Goal: Information Seeking & Learning: Learn about a topic

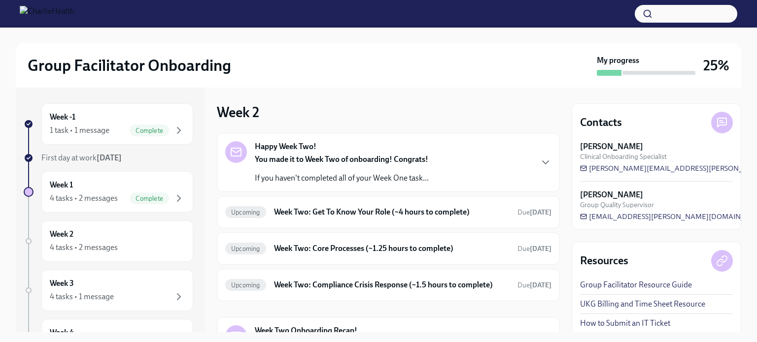
scroll to position [33, 0]
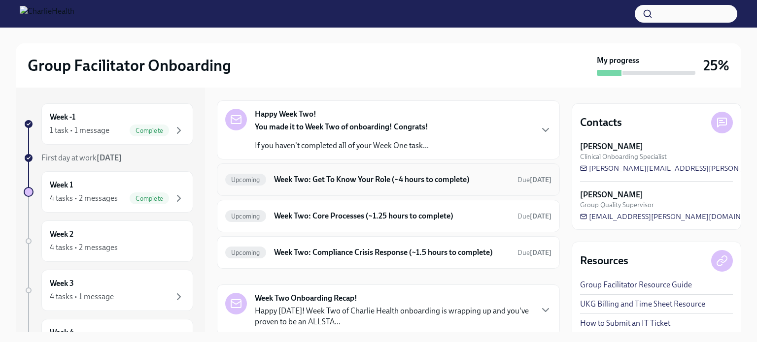
click at [364, 178] on h6 "Week Two: Get To Know Your Role (~4 hours to complete)" at bounding box center [392, 179] width 236 height 11
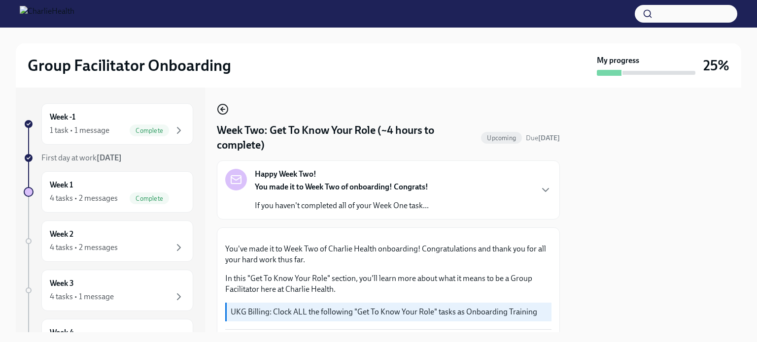
click at [224, 108] on icon "button" at bounding box center [223, 109] width 12 height 12
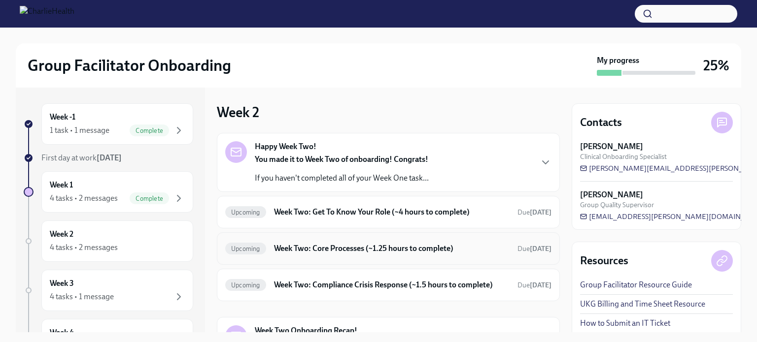
click at [349, 243] on h6 "Week Two: Core Processes (~1.25 hours to complete)" at bounding box center [392, 248] width 236 height 11
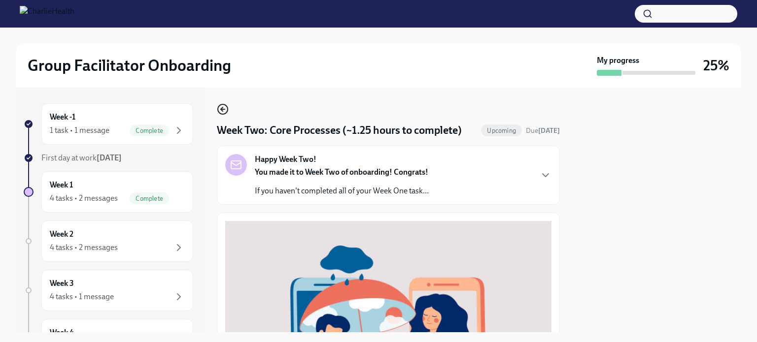
click at [221, 108] on icon "button" at bounding box center [223, 109] width 12 height 12
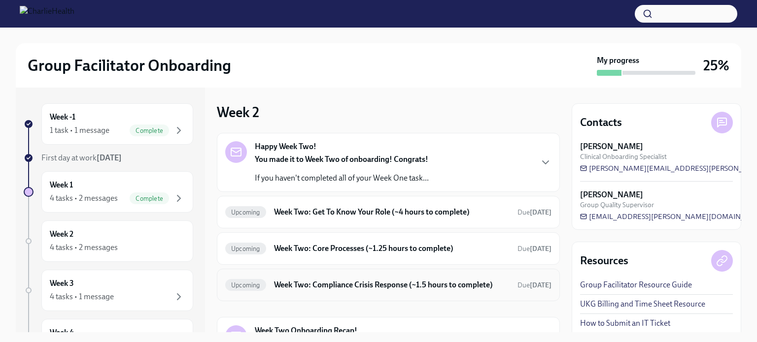
click at [356, 285] on h6 "Week Two: Compliance Crisis Response (~1.5 hours to complete)" at bounding box center [392, 285] width 236 height 11
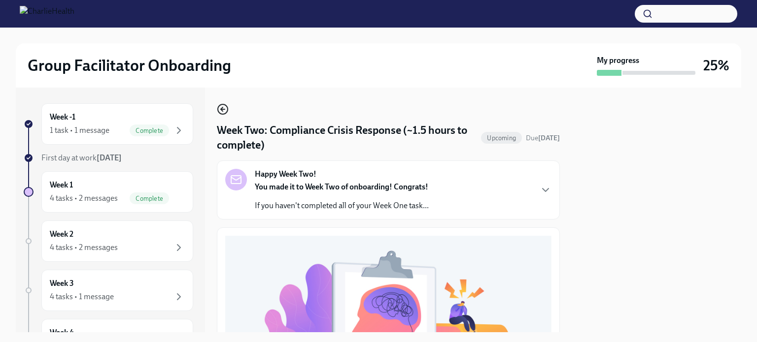
click at [222, 107] on icon "button" at bounding box center [222, 109] width 2 height 4
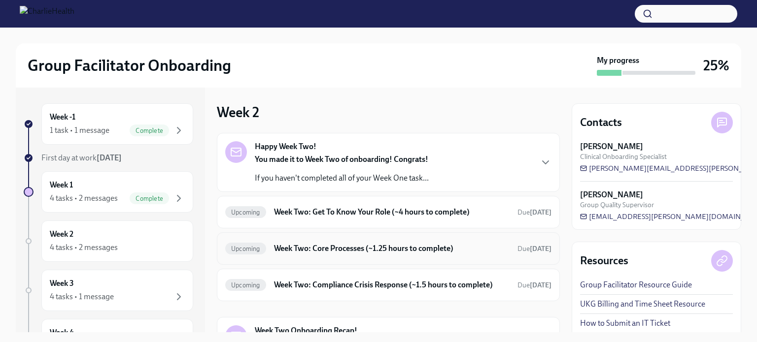
scroll to position [97, 0]
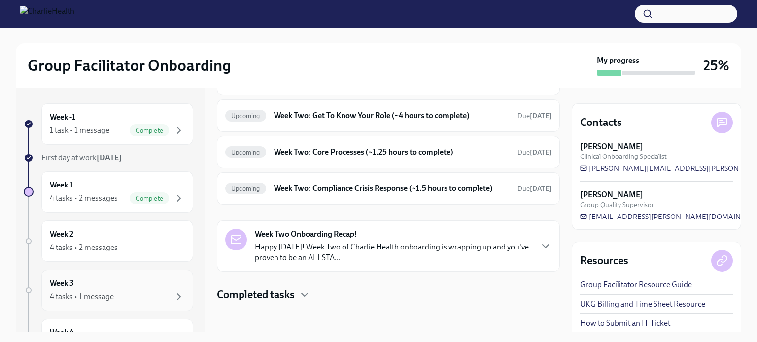
click at [138, 295] on div "4 tasks • 1 message" at bounding box center [117, 297] width 135 height 12
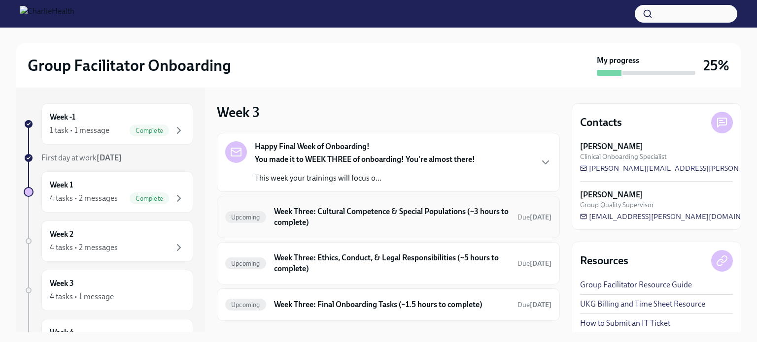
click at [339, 206] on h6 "Week Three: Cultural Competence & Special Populations (~3 hours to complete)" at bounding box center [392, 217] width 236 height 22
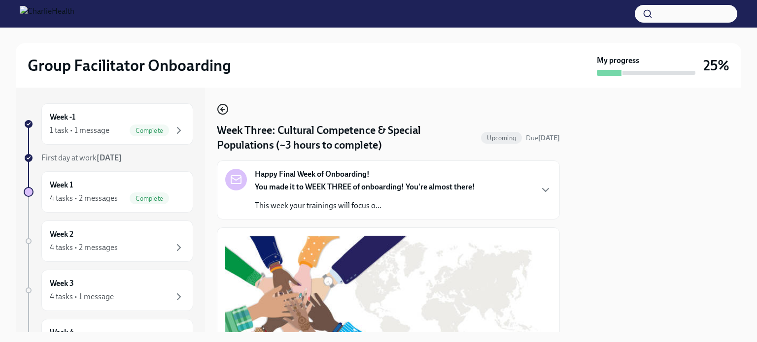
click at [223, 109] on icon "button" at bounding box center [223, 109] width 4 height 0
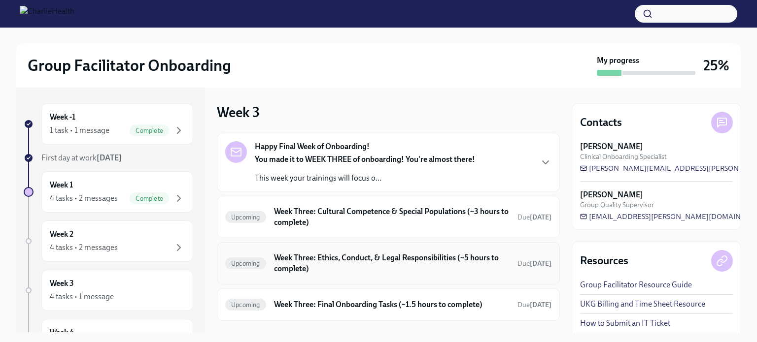
click at [355, 272] on h6 "Week Three: Ethics, Conduct, & Legal Responsibilities (~5 hours to complete)" at bounding box center [392, 264] width 236 height 22
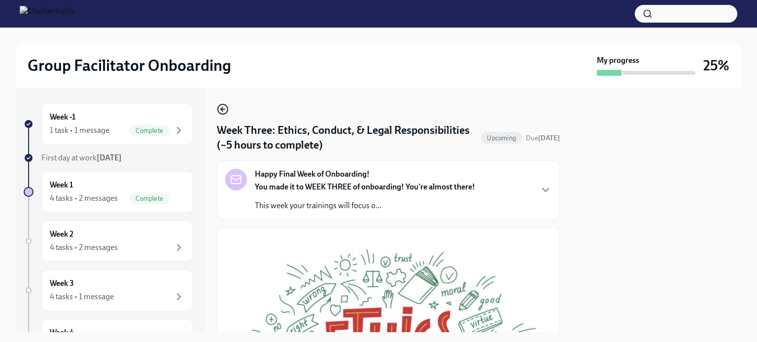
click at [220, 108] on icon "button" at bounding box center [223, 109] width 12 height 12
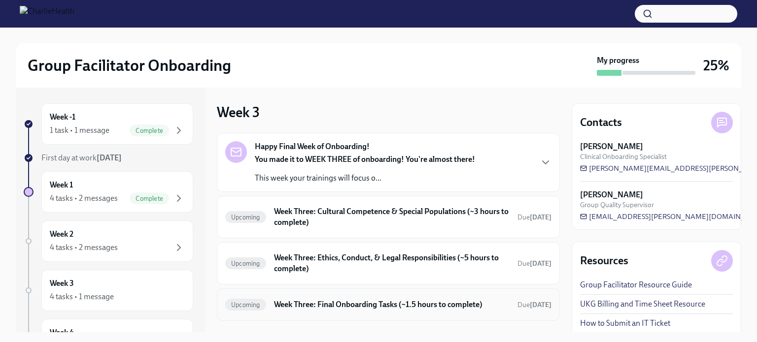
click at [342, 308] on h6 "Week Three: Final Onboarding Tasks (~1.5 hours to complete)" at bounding box center [392, 305] width 236 height 11
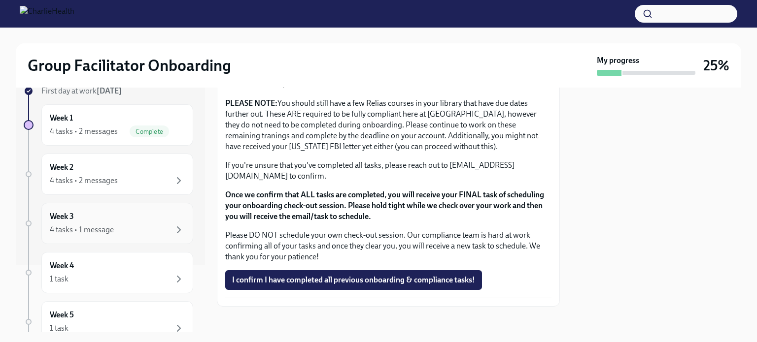
scroll to position [73, 0]
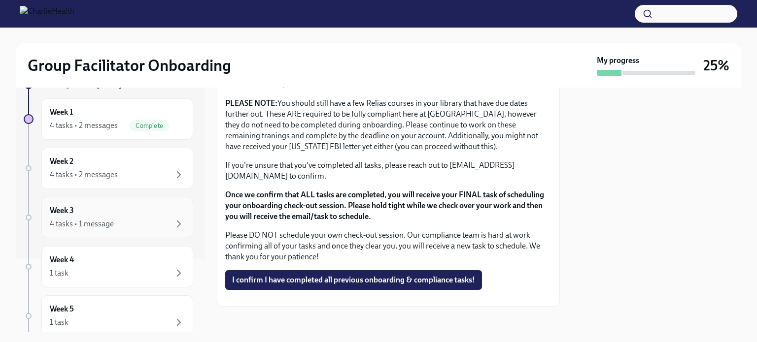
click at [149, 214] on div "Week 3 4 tasks • 1 message" at bounding box center [117, 217] width 135 height 25
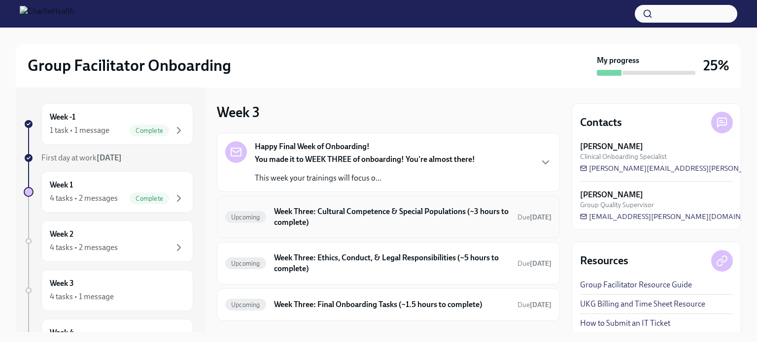
scroll to position [67, 0]
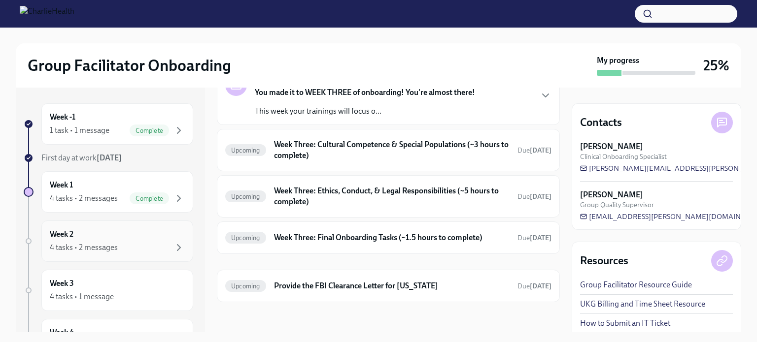
click at [127, 239] on div "Week 2 4 tasks • 2 messages" at bounding box center [117, 241] width 135 height 25
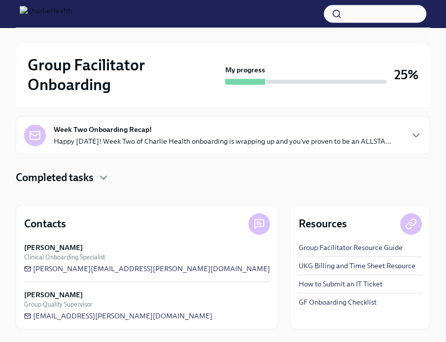
scroll to position [279, 0]
